Goal: Browse casually: Explore the website without a specific task or goal

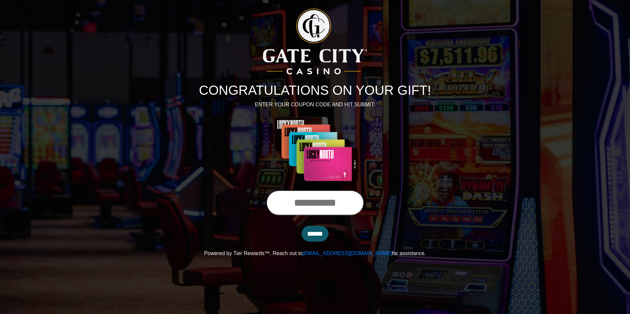
click at [321, 204] on input "text" at bounding box center [315, 202] width 98 height 25
type input "**********"
click at [315, 235] on input "******" at bounding box center [314, 234] width 27 height 16
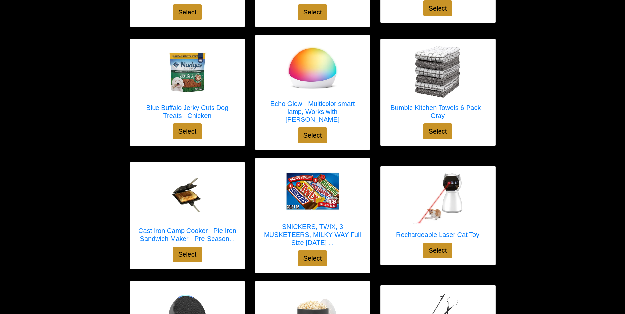
scroll to position [198, 0]
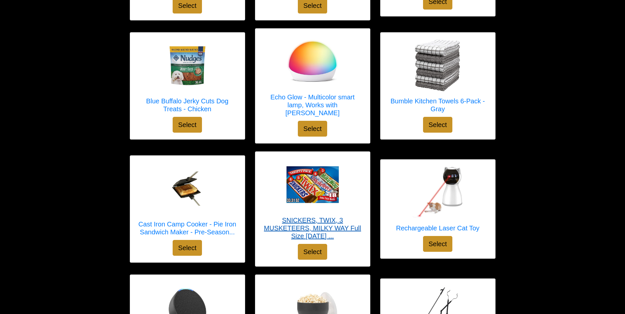
click at [310, 179] on img at bounding box center [312, 184] width 53 height 53
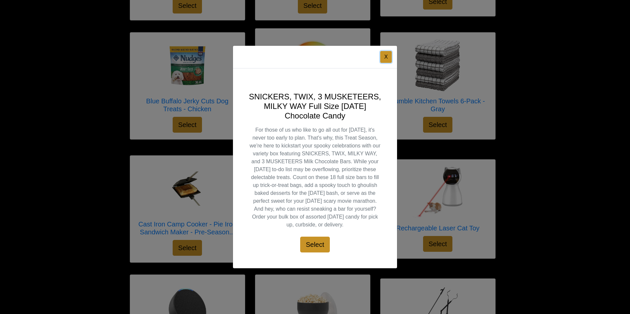
click at [384, 56] on button "X" at bounding box center [386, 57] width 12 height 12
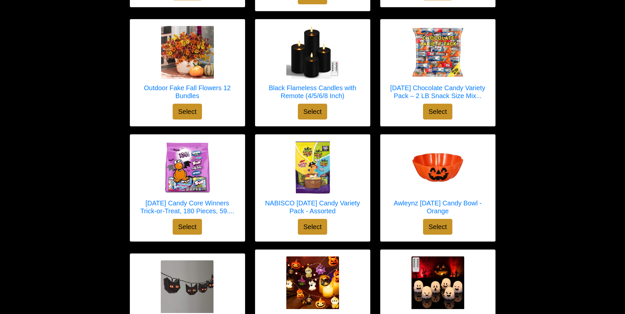
scroll to position [659, 0]
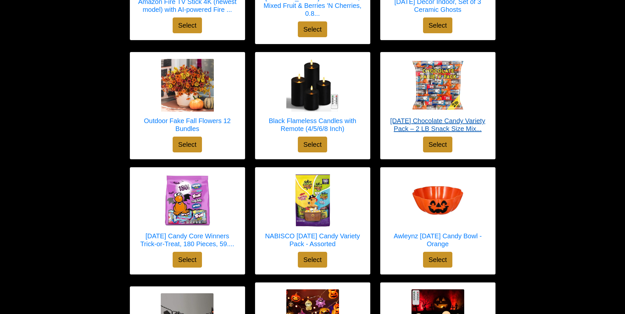
click at [432, 117] on h5 "[DATE] Chocolate Candy Variety Pack – 2 LB Snack Size Mix..." at bounding box center [437, 125] width 101 height 16
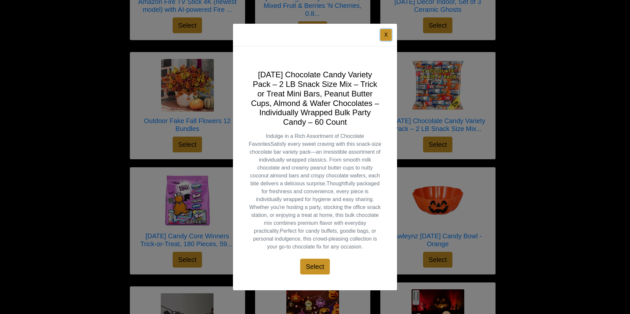
click at [384, 35] on button "X" at bounding box center [386, 35] width 12 height 12
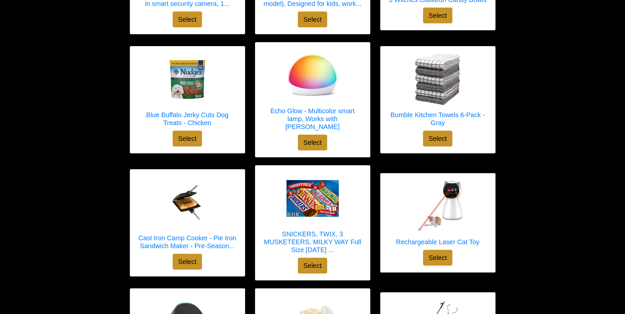
scroll to position [198, 0]
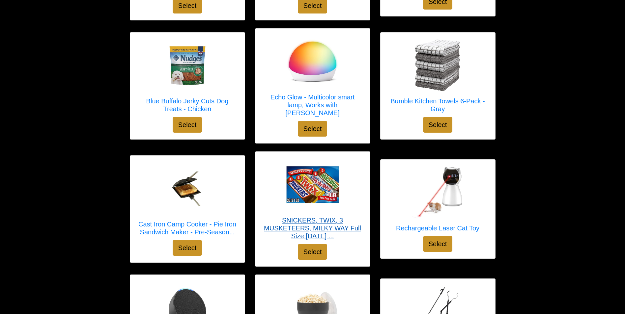
click at [317, 229] on h5 "SNICKERS, TWIX, 3 MUSKETEERS, MILKY WAY Full Size [DATE] ..." at bounding box center [312, 228] width 101 height 24
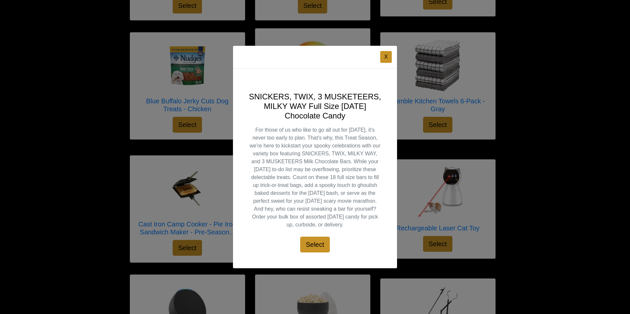
drag, startPoint x: 349, startPoint y: 114, endPoint x: 247, endPoint y: 93, distance: 104.5
click at [247, 93] on div "SNICKERS, TWIX, 3 MUSKETEERS, MILKY WAY Full Size [DATE] Chocolate Candy For th…" at bounding box center [315, 169] width 164 height 200
copy h4 "SNICKERS, TWIX, 3 MUSKETEERS, MILKY WAY Full Size [DATE] Chocolate Candy"
drag, startPoint x: 385, startPoint y: 56, endPoint x: 395, endPoint y: 60, distance: 11.1
click at [385, 56] on button "X" at bounding box center [386, 57] width 12 height 12
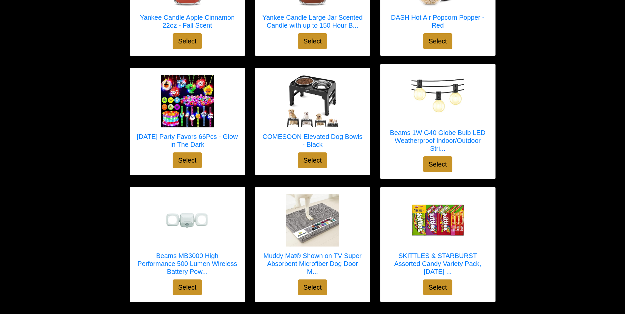
scroll to position [2402, 0]
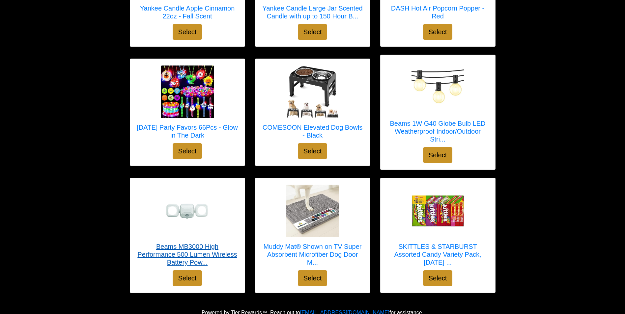
click at [194, 245] on h5 "Beams MB3000 High Performance 500 Lumen Wireless Battery Pow..." at bounding box center [187, 255] width 101 height 24
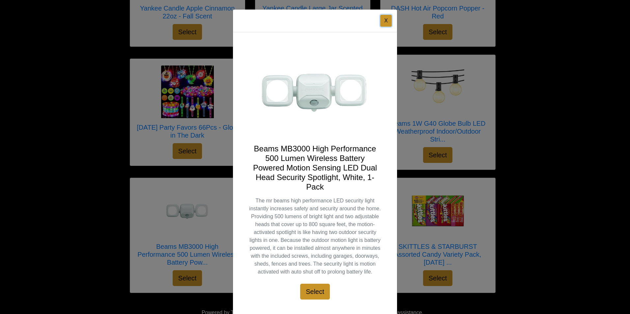
click at [383, 19] on button "X" at bounding box center [386, 21] width 12 height 12
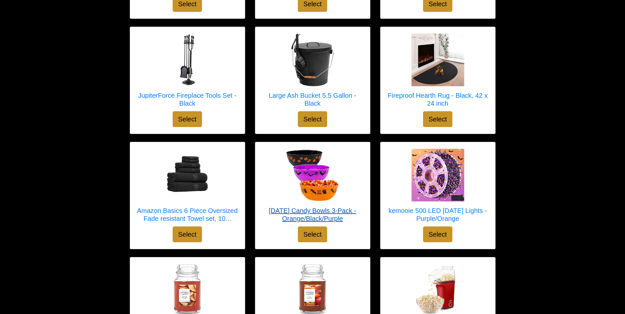
scroll to position [2072, 0]
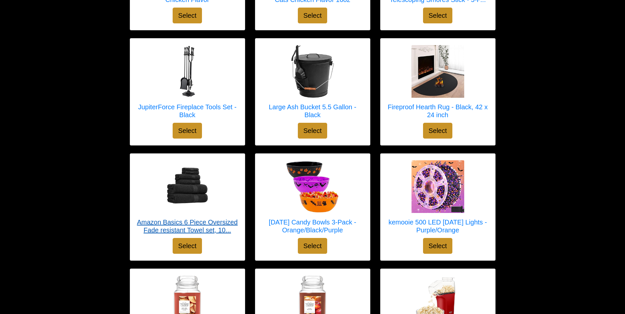
click at [222, 218] on h5 "Amazon Basics 6 Piece Oversized Fade resistant Towel set, 10..." at bounding box center [187, 226] width 101 height 16
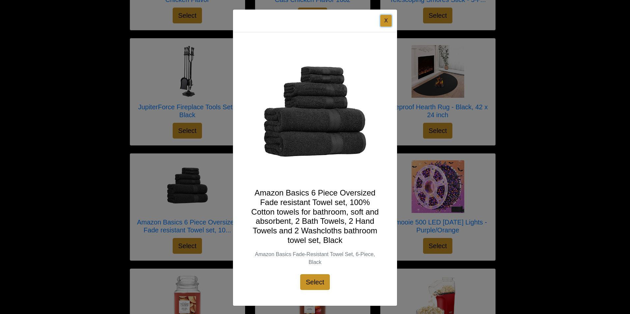
click at [382, 22] on button "X" at bounding box center [386, 21] width 12 height 12
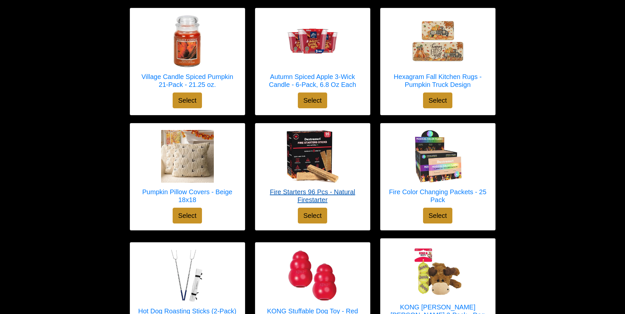
scroll to position [1051, 0]
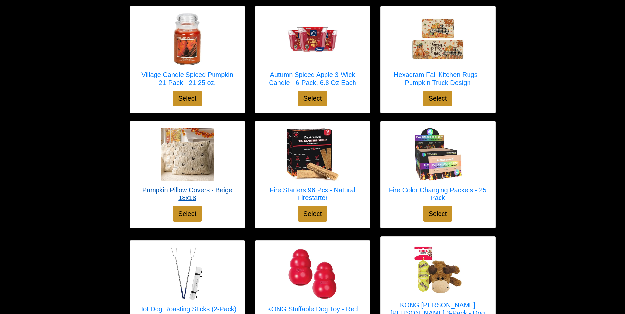
click at [212, 186] on h5 "Pumpkin Pillow Covers - Beige 18x18" at bounding box center [187, 194] width 101 height 16
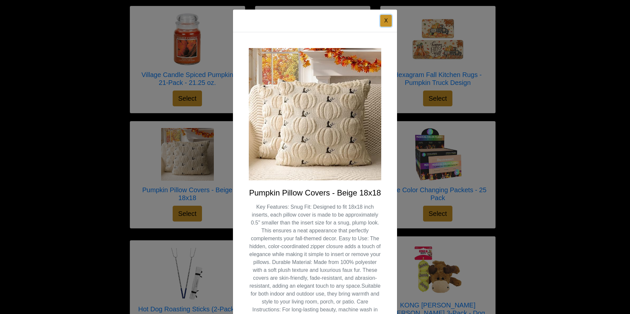
click at [381, 22] on button "X" at bounding box center [386, 21] width 12 height 12
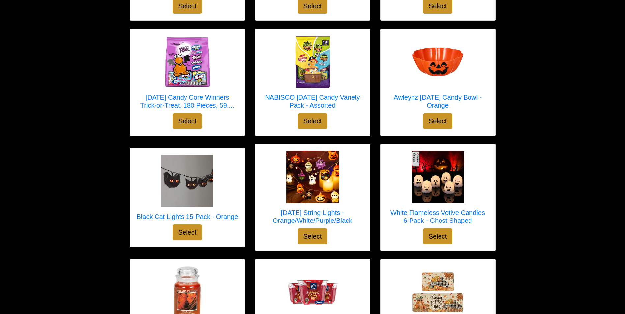
scroll to position [787, 0]
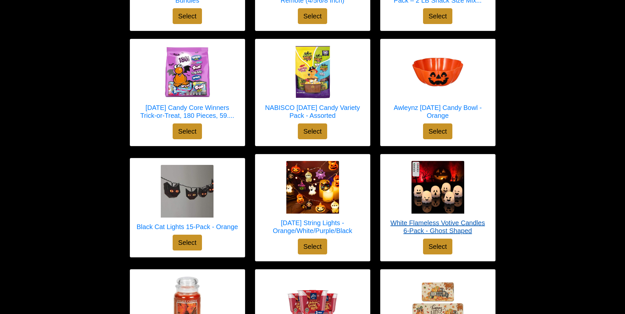
click at [461, 219] on h5 "White Flameless Votive Candles 6-Pack - Ghost Shaped" at bounding box center [437, 227] width 101 height 16
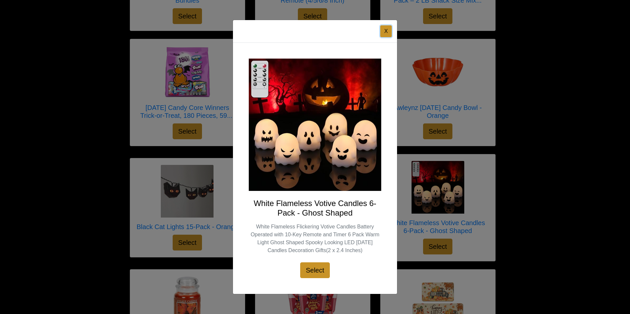
click at [386, 30] on button "X" at bounding box center [386, 31] width 12 height 12
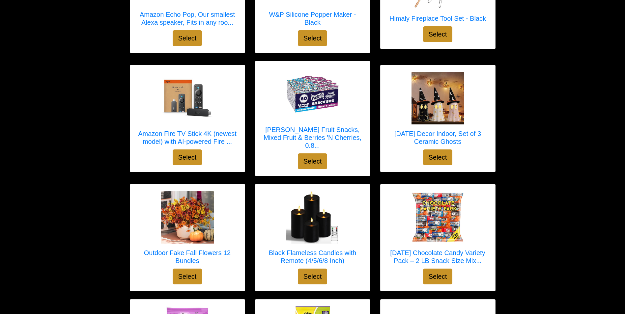
scroll to position [524, 0]
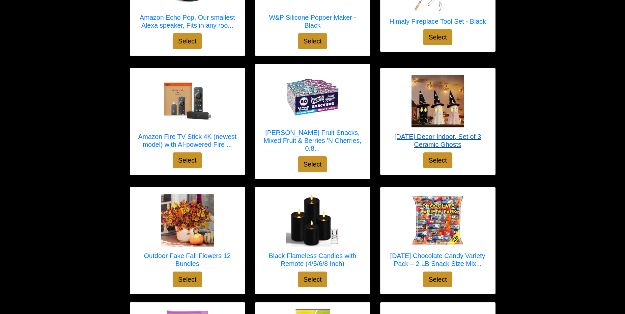
click at [472, 133] on h5 "[DATE] Decor Indoor, Set of 3 Ceramic Ghosts" at bounding box center [437, 141] width 101 height 16
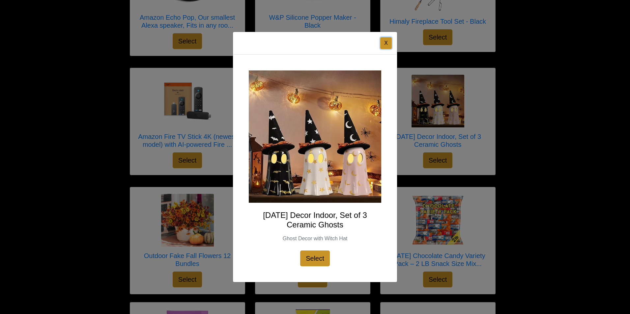
drag, startPoint x: 385, startPoint y: 44, endPoint x: 388, endPoint y: 46, distance: 3.8
click at [385, 44] on button "X" at bounding box center [386, 43] width 12 height 12
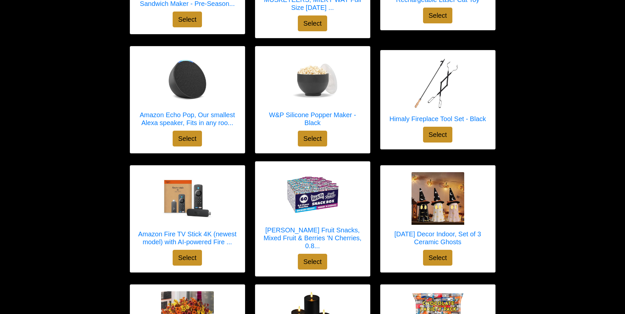
scroll to position [425, 0]
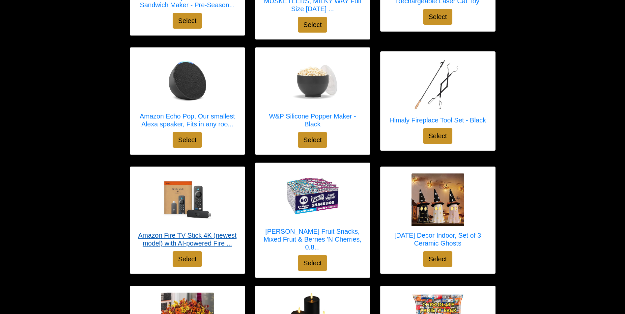
click at [217, 233] on h5 "Amazon Fire TV Stick 4K (newest model) with AI-powered Fire ..." at bounding box center [187, 240] width 101 height 16
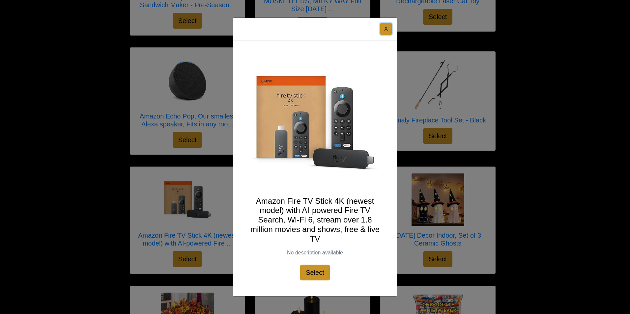
click at [386, 30] on button "X" at bounding box center [386, 29] width 12 height 12
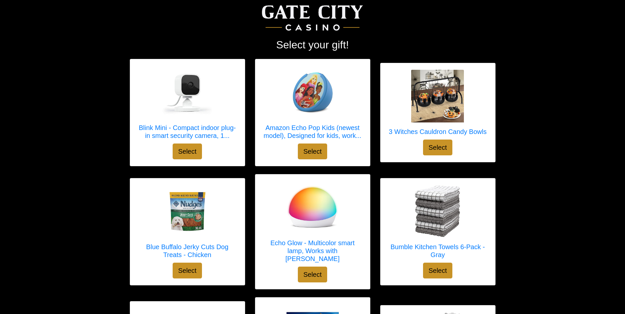
scroll to position [30, 0]
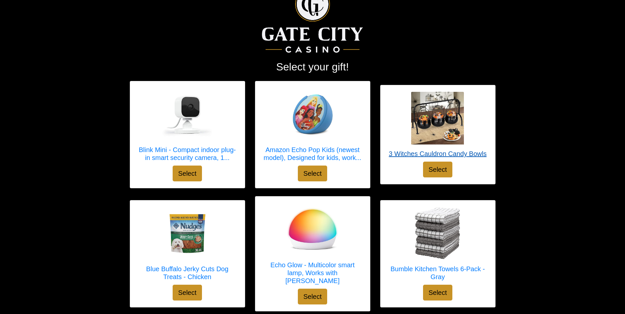
click at [471, 154] on h5 "3 Witches Cauldron Candy Bowls" at bounding box center [438, 154] width 98 height 8
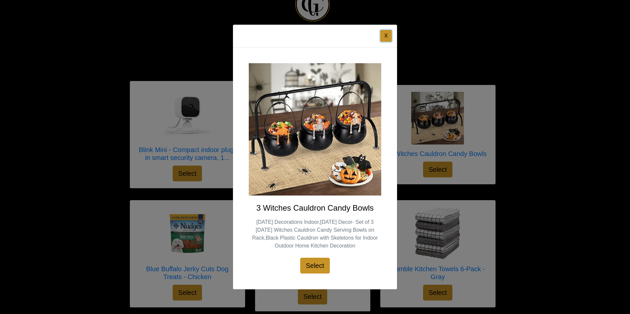
click at [384, 35] on button "X" at bounding box center [386, 36] width 12 height 12
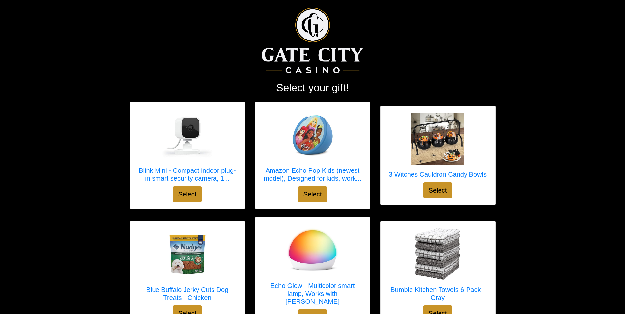
scroll to position [0, 0]
